Goal: Task Accomplishment & Management: Manage account settings

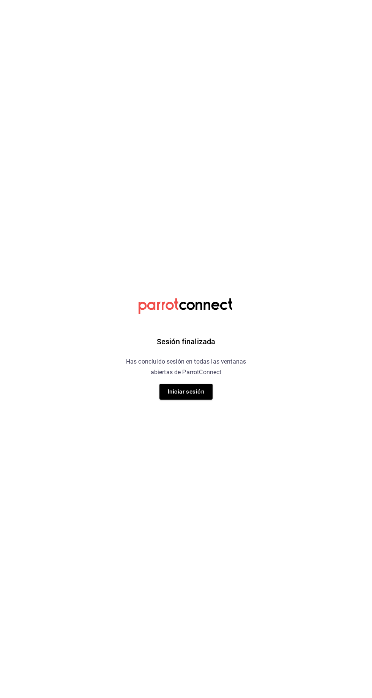
click at [204, 416] on div "Sesión finalizada Has concluido sesión en todas las ventanas abiertas de Parrot…" at bounding box center [185, 349] width 191 height 698
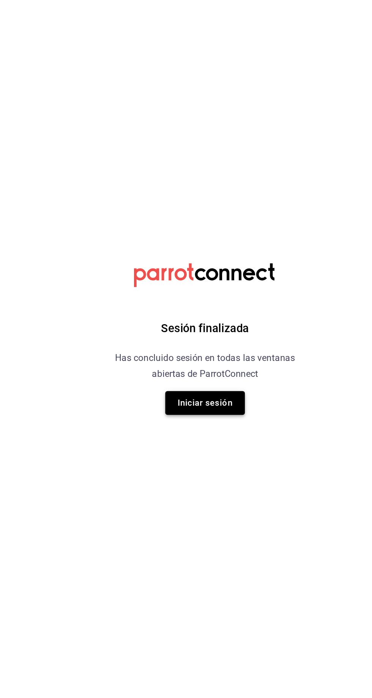
click at [202, 397] on button "Iniciar sesión" at bounding box center [185, 392] width 53 height 16
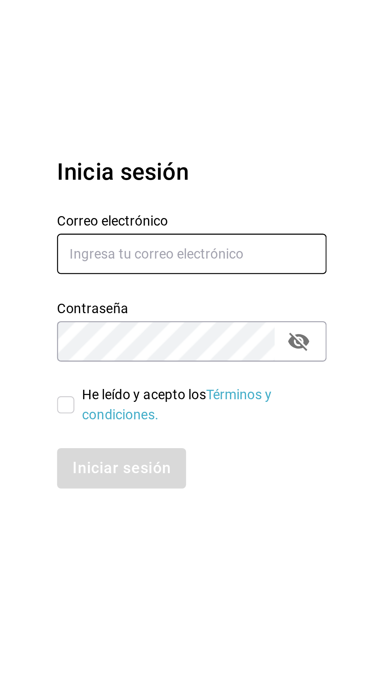
click at [282, 330] on input "text" at bounding box center [300, 322] width 106 height 16
type input "[EMAIL_ADDRESS][DOMAIN_NAME]"
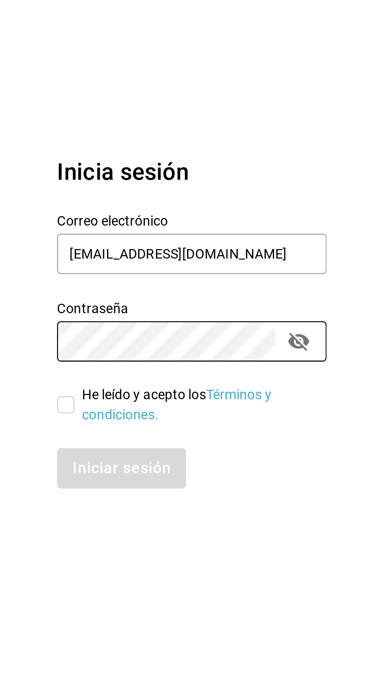
click at [251, 385] on input "He leído y acepto los Términos y condiciones." at bounding box center [250, 381] width 7 height 7
checkbox input "true"
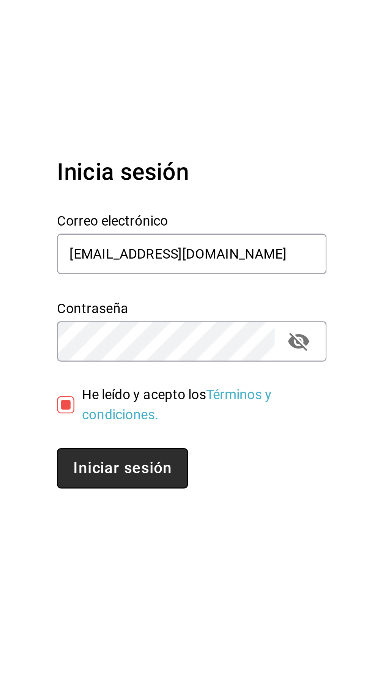
click at [284, 415] on button "Iniciar sesión" at bounding box center [273, 407] width 52 height 16
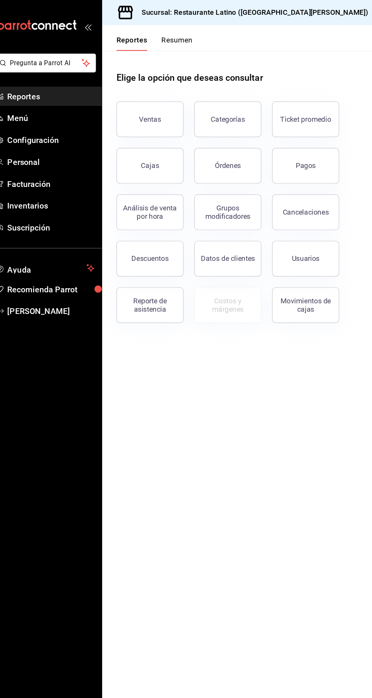
click at [163, 36] on button "Resumen" at bounding box center [162, 36] width 26 height 13
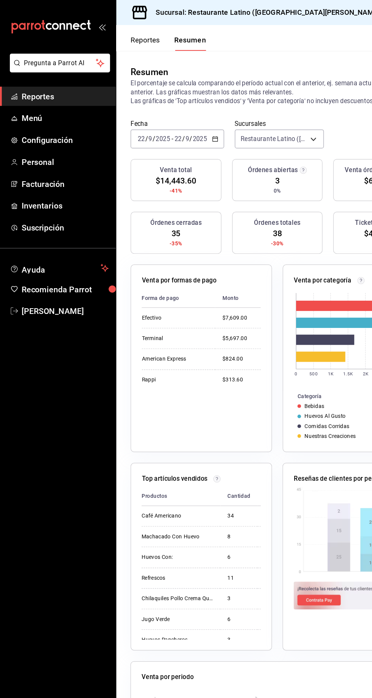
click at [46, 83] on span "Reportes" at bounding box center [55, 82] width 74 height 10
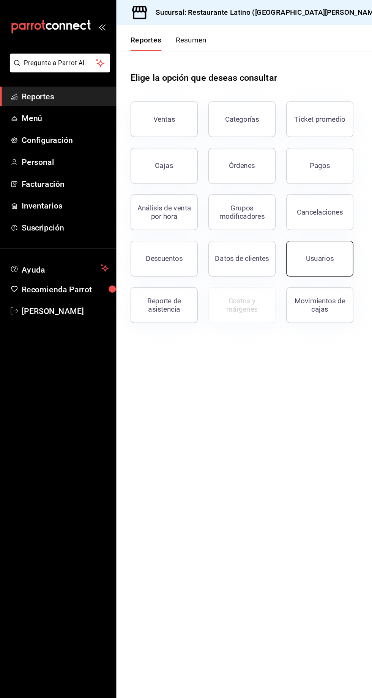
click at [261, 219] on div "Usuarios" at bounding box center [271, 219] width 24 height 7
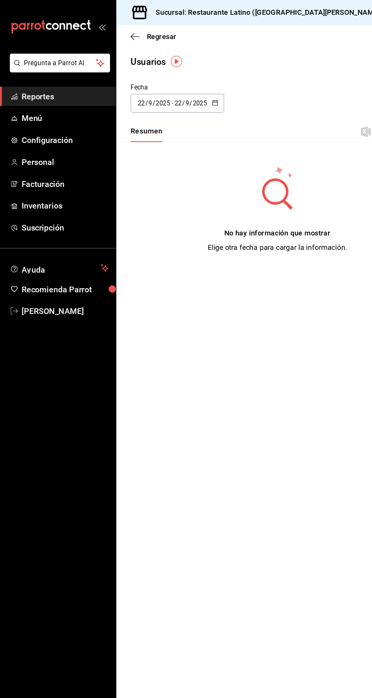
click at [182, 87] on icon "button" at bounding box center [182, 87] width 5 height 5
click at [126, 111] on li "Hoy" at bounding box center [147, 111] width 72 height 17
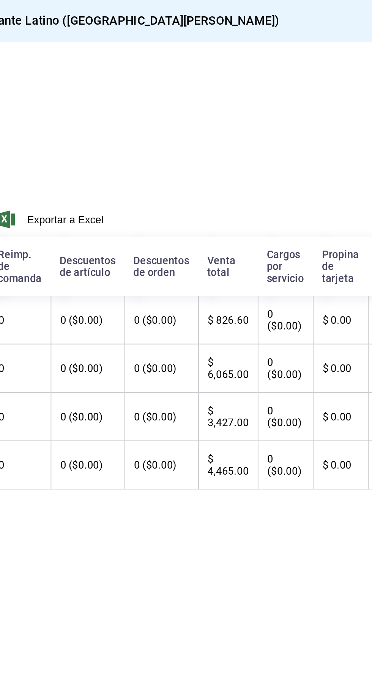
scroll to position [0, 137]
